Goal: Task Accomplishment & Management: Complete application form

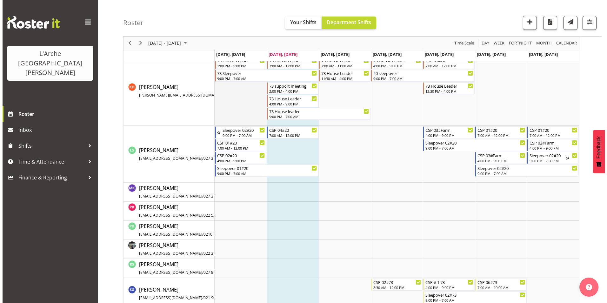
scroll to position [411, 0]
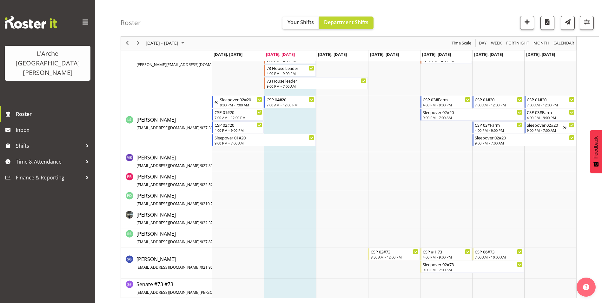
click at [283, 258] on td "Timeline Week of October 7, 2025" at bounding box center [290, 262] width 52 height 31
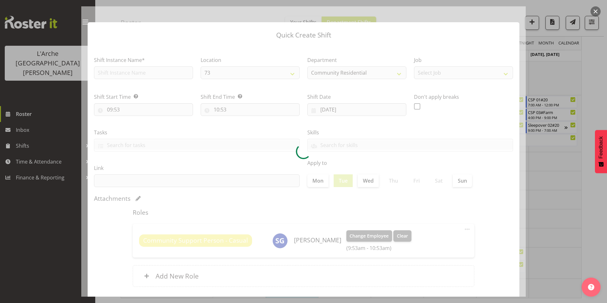
checkbox input "true"
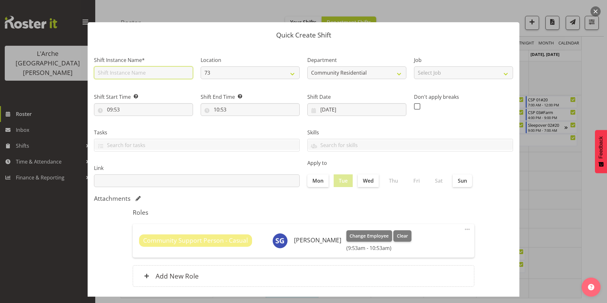
click at [126, 71] on input "text" at bounding box center [143, 72] width 99 height 13
type input "73 support meeting"
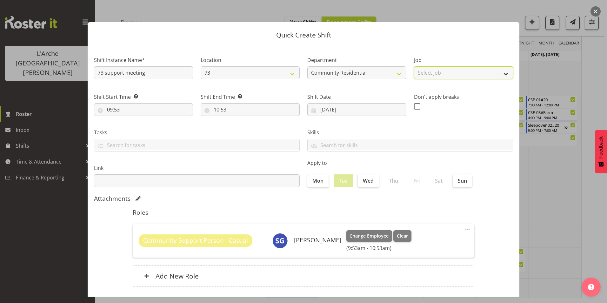
click at [445, 74] on select "Select Job Accounts Admin Art Coordinator Community Leader Community Support Pe…" at bounding box center [463, 72] width 99 height 13
select select "3"
click at [414, 66] on select "Select Job Accounts Admin Art Coordinator Community Leader Community Support Pe…" at bounding box center [463, 72] width 99 height 13
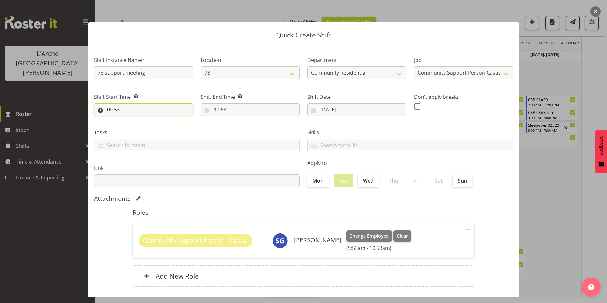
click at [111, 109] on input "09:53" at bounding box center [143, 109] width 99 height 13
click at [136, 125] on select "00 01 02 03 04 05 06 07 08 09 10 11 12 13 14 15 16 17 18 19 20 21 22 23" at bounding box center [137, 126] width 14 height 13
select select "14"
click at [130, 120] on select "00 01 02 03 04 05 06 07 08 09 10 11 12 13 14 15 16 17 18 19 20 21 22 23" at bounding box center [137, 126] width 14 height 13
type input "14:53"
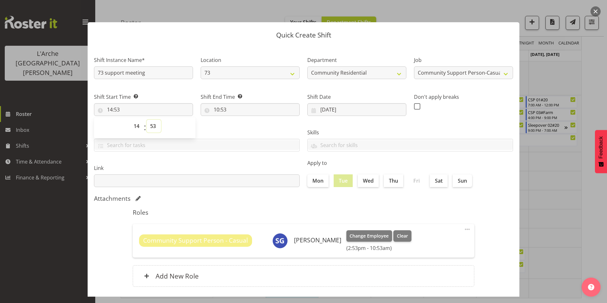
click at [153, 126] on select "00 01 02 03 04 05 06 07 08 09 10 11 12 13 14 15 16 17 18 19 20 21 22 23 24 25 2…" at bounding box center [154, 126] width 14 height 13
select select "0"
click at [147, 120] on select "00 01 02 03 04 05 06 07 08 09 10 11 12 13 14 15 16 17 18 19 20 21 22 23 24 25 2…" at bounding box center [154, 126] width 14 height 13
type input "14:00"
click at [219, 110] on input "10:53" at bounding box center [250, 109] width 99 height 13
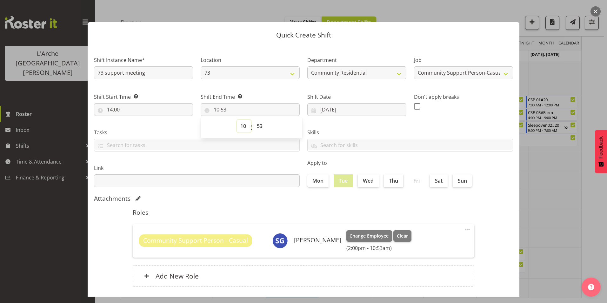
click at [244, 126] on select "00 01 02 03 04 05 06 07 08 09 10 11 12 13 14 15 16 17 18 19 20 21 22 23" at bounding box center [244, 126] width 14 height 13
select select "16"
click at [237, 120] on select "00 01 02 03 04 05 06 07 08 09 10 11 12 13 14 15 16 17 18 19 20 21 22 23" at bounding box center [244, 126] width 14 height 13
type input "16:53"
click at [258, 128] on select "00 01 02 03 04 05 06 07 08 09 10 11 12 13 14 15 16 17 18 19 20 21 22 23 24 25 2…" at bounding box center [260, 126] width 14 height 13
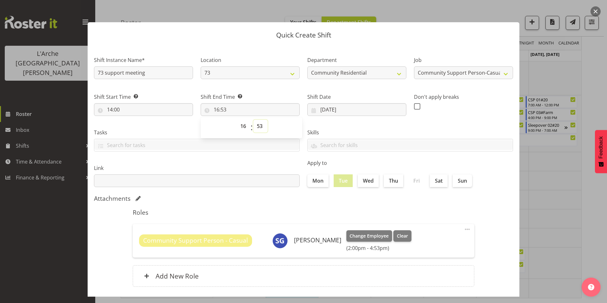
select select "0"
click at [253, 120] on select "00 01 02 03 04 05 06 07 08 09 10 11 12 13 14 15 16 17 18 19 20 21 22 23 24 25 2…" at bounding box center [260, 126] width 14 height 13
type input "16:00"
click at [414, 108] on span at bounding box center [417, 106] width 6 height 6
click at [414, 108] on input "checkbox" at bounding box center [416, 106] width 4 height 4
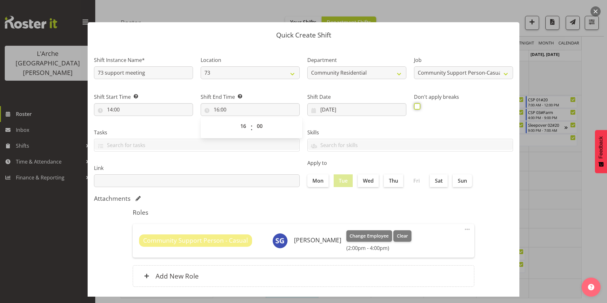
checkbox input "true"
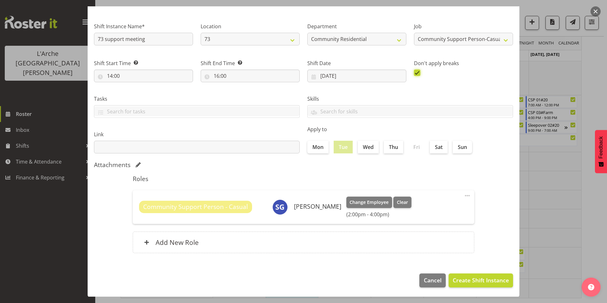
scroll to position [34, 0]
click at [469, 276] on span "Create Shift Instance" at bounding box center [480, 279] width 56 height 8
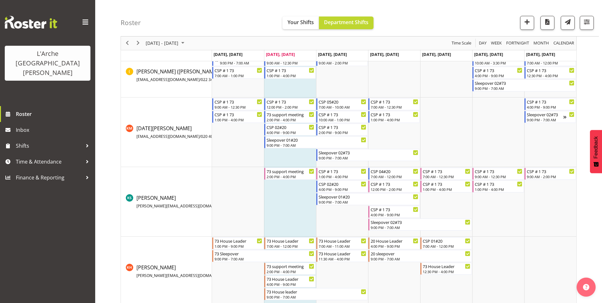
scroll to position [189, 0]
